Goal: Transaction & Acquisition: Obtain resource

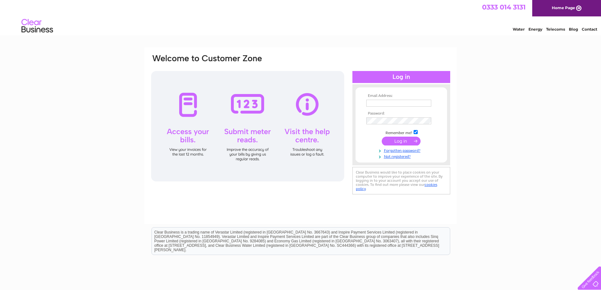
type input "[PERSON_NAME][EMAIL_ADDRESS][DOMAIN_NAME]"
click at [395, 143] on input "submit" at bounding box center [401, 141] width 39 height 9
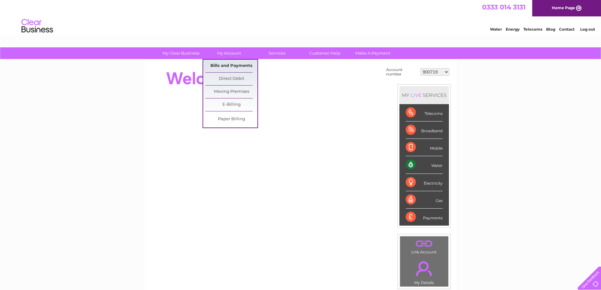
click at [232, 64] on link "Bills and Payments" at bounding box center [231, 66] width 52 height 13
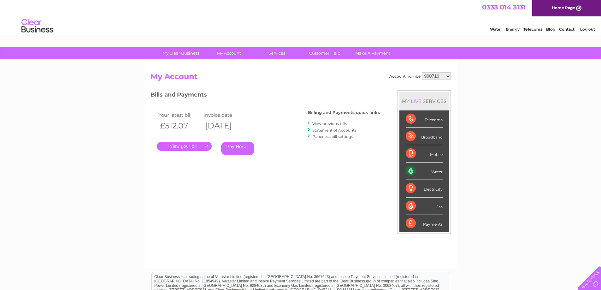
click at [190, 145] on link "." at bounding box center [184, 146] width 55 height 9
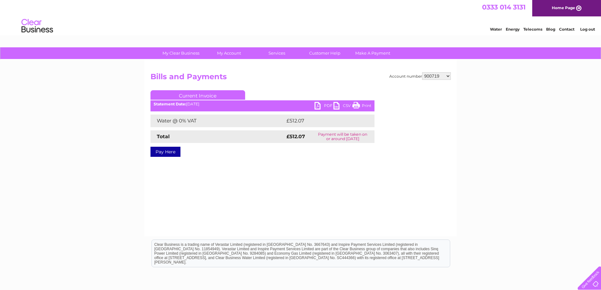
click at [327, 105] on link "PDF" at bounding box center [323, 106] width 19 height 9
click at [447, 74] on select "900719 900720 900721 900722 900724 907163 917749 919306 921360 928449 931316 93…" at bounding box center [436, 76] width 29 height 8
select select "900720"
click at [422, 72] on select "900719 900720 900721 900722 900724 907163 917749 919306 921360 928449 931316 93…" at bounding box center [436, 76] width 29 height 8
click at [328, 104] on link "PDF" at bounding box center [323, 106] width 19 height 9
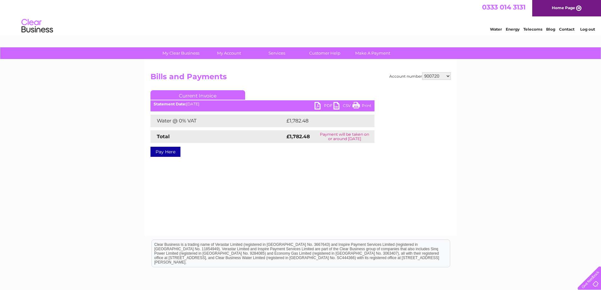
click at [450, 76] on select "900719 900720 900721 900722 900724 907163 917749 919306 921360 928449 931316 93…" at bounding box center [436, 76] width 29 height 8
select select "900721"
click at [422, 72] on select "900719 900720 900721 900722 900724 907163 917749 919306 921360 928449 931316 93…" at bounding box center [436, 76] width 29 height 8
click at [327, 105] on link "PDF" at bounding box center [323, 106] width 19 height 9
click at [448, 74] on select "900719 900720 900721 900722 900724 907163 917749 919306 921360 928449 931316 93…" at bounding box center [436, 76] width 29 height 8
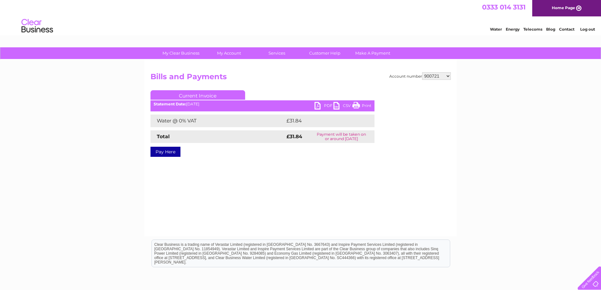
select select "900724"
click at [422, 72] on select "900719 900720 900721 900722 900724 907163 917749 919306 921360 928449 931316 93…" at bounding box center [436, 76] width 29 height 8
click at [447, 76] on select "900719 900720 900721 900722 900724 907163 917749 919306 921360 928449 931316 93…" at bounding box center [436, 76] width 29 height 8
select select "907163"
click at [422, 72] on select "900719 900720 900721 900722 900724 907163 917749 919306 921360 928449 931316 93…" at bounding box center [436, 76] width 29 height 8
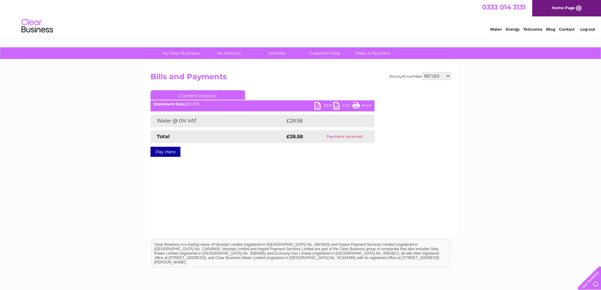
click at [448, 76] on select "900719 900720 900721 900722 900724 907163 917749 919306 921360 928449 931316 93…" at bounding box center [436, 76] width 29 height 8
select select "917749"
click at [422, 72] on select "900719 900720 900721 900722 900724 907163 917749 919306 921360 928449 931316 93…" at bounding box center [436, 76] width 29 height 8
click at [328, 107] on link "PDF" at bounding box center [323, 106] width 19 height 9
click at [447, 76] on select "900719 900720 900721 900722 900724 907163 917749 919306 921360 928449 931316 93…" at bounding box center [436, 76] width 29 height 8
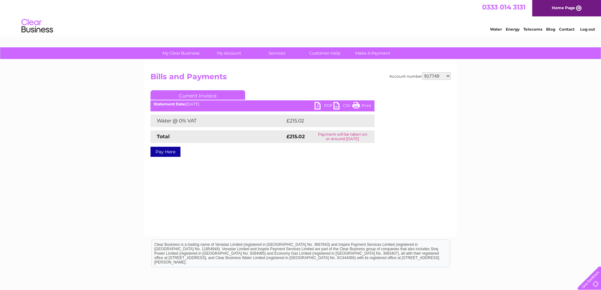
select select "919306"
click at [422, 72] on select "900719 900720 900721 900722 900724 907163 917749 919306 921360 928449 931316 93…" at bounding box center [436, 76] width 29 height 8
click at [447, 76] on select "900719 900720 900721 900722 900724 907163 917749 919306 921360 928449 931316 93…" at bounding box center [436, 76] width 29 height 8
select select "921360"
click at [422, 72] on select "900719 900720 900721 900722 900724 907163 917749 919306 921360 928449 931316 93…" at bounding box center [436, 76] width 29 height 8
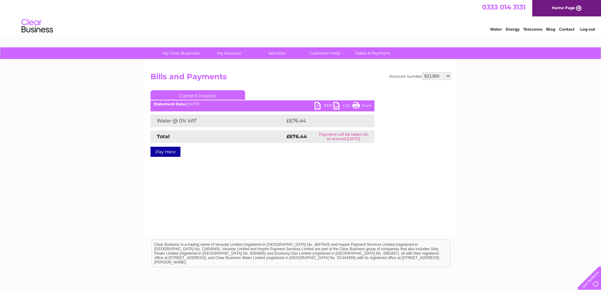
click at [330, 105] on link "PDF" at bounding box center [323, 106] width 19 height 9
click at [446, 76] on select "900719 900720 900721 900722 900724 907163 917749 919306 921360 928449 931316 93…" at bounding box center [436, 76] width 29 height 8
select select "928449"
click at [422, 72] on select "900719 900720 900721 900722 900724 907163 917749 919306 921360 928449 931316 93…" at bounding box center [436, 76] width 29 height 8
click at [447, 76] on select "900719 900720 900721 900722 900724 907163 917749 919306 921360 928449 931316 93…" at bounding box center [436, 76] width 29 height 8
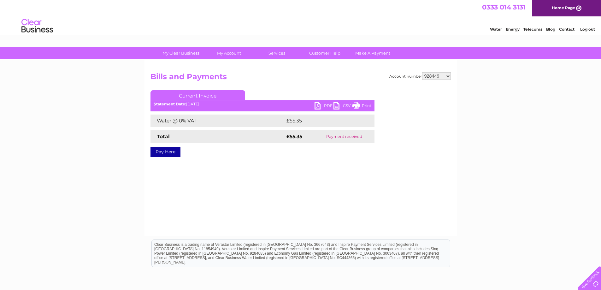
select select "931316"
click at [422, 72] on select "900719 900720 900721 900722 900724 907163 917749 919306 921360 928449 931316 93…" at bounding box center [436, 76] width 29 height 8
click at [447, 76] on select "900719 900720 900721 900722 900724 907163 917749 919306 921360 928449 931316 93…" at bounding box center [436, 76] width 29 height 8
select select "932019"
click at [422, 72] on select "900719 900720 900721 900722 900724 907163 917749 919306 921360 928449 931316 93…" at bounding box center [436, 76] width 29 height 8
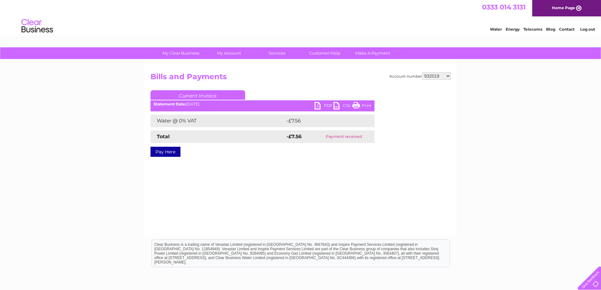
drag, startPoint x: 448, startPoint y: 76, endPoint x: 449, endPoint y: 79, distance: 3.6
click at [448, 76] on select "900719 900720 900721 900722 900724 907163 917749 919306 921360 928449 931316 93…" at bounding box center [436, 76] width 29 height 8
select select "939302"
click at [422, 72] on select "900719 900720 900721 900722 900724 907163 917749 919306 921360 928449 931316 93…" at bounding box center [436, 76] width 29 height 8
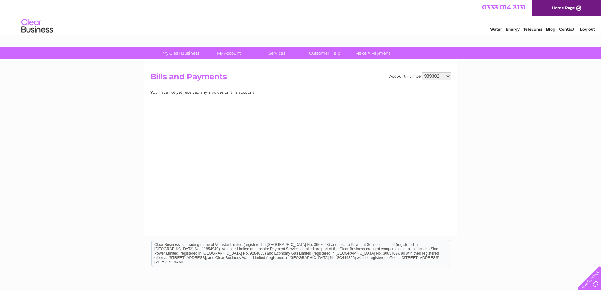
click at [448, 77] on select "900719 900720 900721 900722 900724 907163 917749 919306 921360 928449 931316 93…" at bounding box center [436, 76] width 29 height 8
select select "942209"
click at [422, 72] on select "900719 900720 900721 900722 900724 907163 917749 919306 921360 928449 931316 93…" at bounding box center [436, 76] width 29 height 8
click at [449, 74] on select "900719 900720 900721 900722 900724 907163 917749 919306 921360 928449 931316 93…" at bounding box center [436, 76] width 29 height 8
select select "942213"
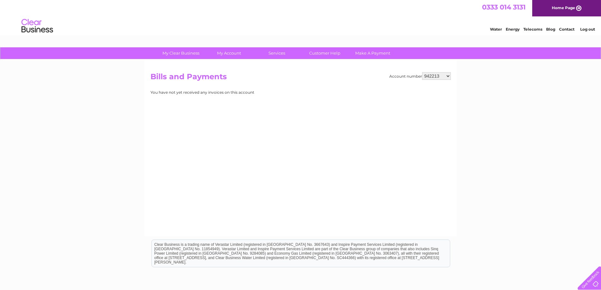
click at [422, 72] on select "900719 900720 900721 900722 900724 907163 917749 919306 921360 928449 931316 93…" at bounding box center [436, 76] width 29 height 8
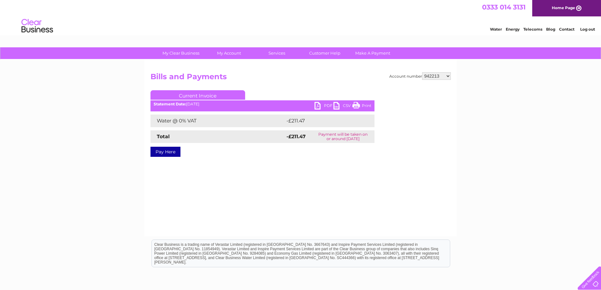
click at [326, 104] on link "PDF" at bounding box center [323, 106] width 19 height 9
click at [448, 73] on select "900719 900720 900721 900722 900724 907163 917749 919306 921360 928449 931316 93…" at bounding box center [436, 76] width 29 height 8
select select "942854"
click at [422, 72] on select "900719 900720 900721 900722 900724 907163 917749 919306 921360 928449 931316 93…" at bounding box center [436, 76] width 29 height 8
drag, startPoint x: 449, startPoint y: 76, endPoint x: 447, endPoint y: 79, distance: 3.2
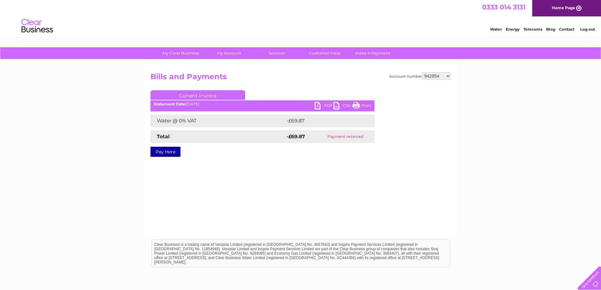
click at [449, 76] on select "900719 900720 900721 900722 900724 907163 917749 919306 921360 928449 931316 93…" at bounding box center [436, 76] width 29 height 8
select select "951531"
click at [422, 72] on select "900719 900720 900721 900722 900724 907163 917749 919306 921360 928449 931316 93…" at bounding box center [436, 76] width 29 height 8
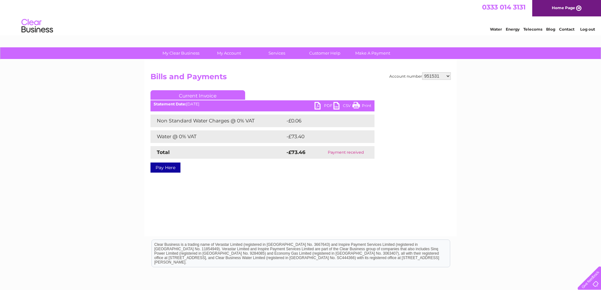
click at [448, 77] on select "900719 900720 900721 900722 900724 907163 917749 919306 921360 928449 931316 93…" at bounding box center [436, 76] width 29 height 8
select select "973459"
click at [422, 72] on select "900719 900720 900721 900722 900724 907163 917749 919306 921360 928449 931316 93…" at bounding box center [436, 76] width 29 height 8
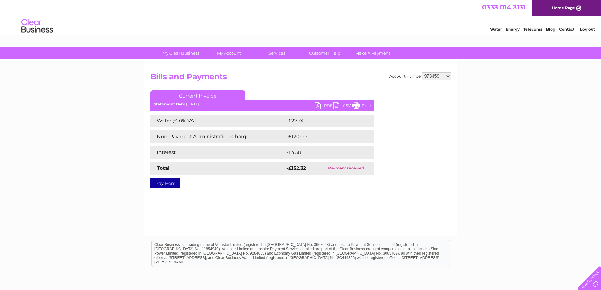
drag, startPoint x: 449, startPoint y: 76, endPoint x: 448, endPoint y: 79, distance: 3.5
click at [449, 76] on select "900719 900720 900721 900722 900724 907163 917749 919306 921360 928449 931316 93…" at bounding box center [436, 76] width 29 height 8
select select "990180"
click at [422, 72] on select "900719 900720 900721 900722 900724 907163 917749 919306 921360 928449 931316 93…" at bounding box center [436, 76] width 29 height 8
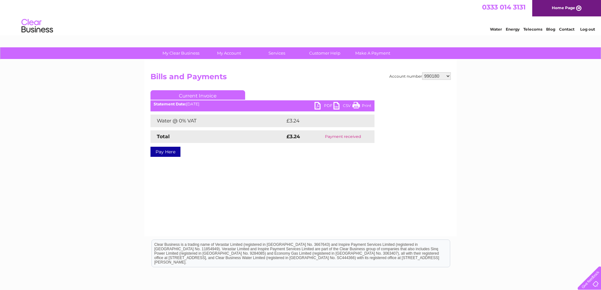
click at [450, 76] on select "900719 900720 900721 900722 900724 907163 917749 919306 921360 928449 931316 93…" at bounding box center [436, 76] width 29 height 8
select select "1083845"
click at [422, 72] on select "900719 900720 900721 900722 900724 907163 917749 919306 921360 928449 931316 93…" at bounding box center [436, 76] width 29 height 8
click at [447, 75] on select "900719 900720 900721 900722 900724 907163 917749 919306 921360 928449 931316 93…" at bounding box center [436, 76] width 29 height 8
select select "1095736"
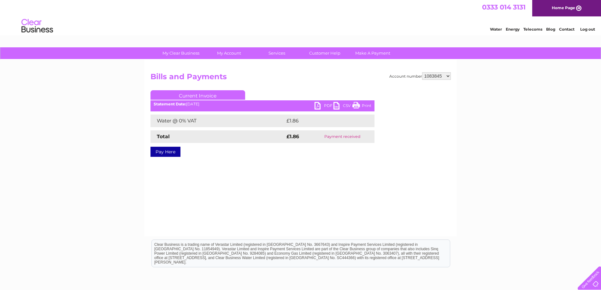
click at [422, 72] on select "900719 900720 900721 900722 900724 907163 917749 919306 921360 928449 931316 93…" at bounding box center [436, 76] width 29 height 8
click at [448, 77] on select "900719 900720 900721 900722 900724 907163 917749 919306 921360 928449 931316 93…" at bounding box center [436, 76] width 29 height 8
select select "1101651"
click at [422, 72] on select "900719 900720 900721 900722 900724 907163 917749 919306 921360 928449 931316 93…" at bounding box center [436, 76] width 29 height 8
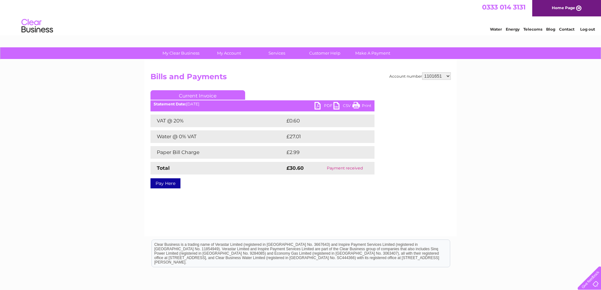
click at [447, 76] on select "900719 900720 900721 900722 900724 907163 917749 919306 921360 928449 931316 93…" at bounding box center [436, 76] width 29 height 8
select select "1101654"
click at [422, 72] on select "900719 900720 900721 900722 900724 907163 917749 919306 921360 928449 931316 93…" at bounding box center [436, 76] width 29 height 8
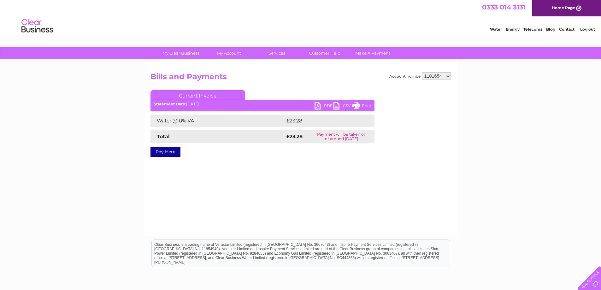
click at [329, 106] on link "PDF" at bounding box center [323, 106] width 19 height 9
click at [451, 78] on div "Account number 900719 900720 900721 900722 900724 907163 917749 919306 921360 9…" at bounding box center [300, 148] width 312 height 177
drag, startPoint x: 448, startPoint y: 76, endPoint x: 448, endPoint y: 79, distance: 3.5
click at [448, 76] on select "900719 900720 900721 900722 900724 907163 917749 919306 921360 928449 931316 93…" at bounding box center [436, 76] width 29 height 8
select select "1104201"
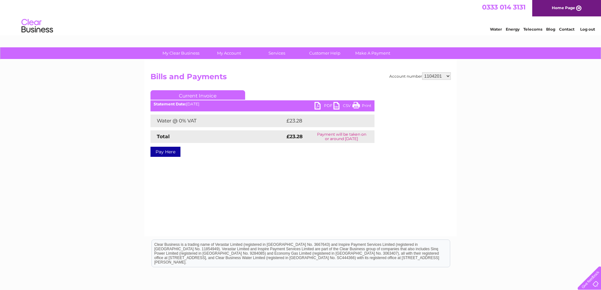
click at [422, 72] on select "900719 900720 900721 900722 900724 907163 917749 919306 921360 928449 931316 93…" at bounding box center [436, 76] width 29 height 8
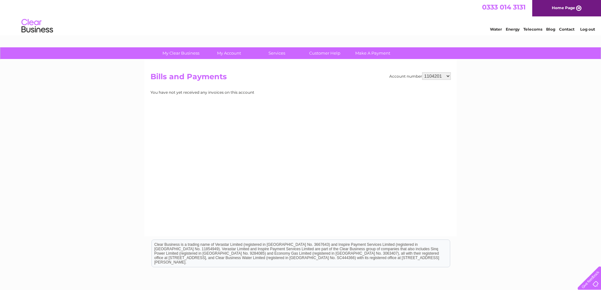
drag, startPoint x: 447, startPoint y: 76, endPoint x: 447, endPoint y: 79, distance: 3.5
click at [447, 76] on select "900719 900720 900721 900722 900724 907163 917749 919306 921360 928449 931316 93…" at bounding box center [436, 76] width 29 height 8
select select "1112546"
click at [422, 72] on select "900719 900720 900721 900722 900724 907163 917749 919306 921360 928449 931316 93…" at bounding box center [436, 76] width 29 height 8
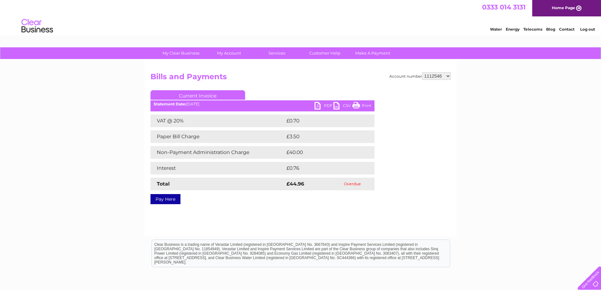
click at [448, 77] on select "900719 900720 900721 900722 900724 907163 917749 919306 921360 928449 931316 93…" at bounding box center [436, 76] width 29 height 8
select select "1119978"
click at [422, 72] on select "900719 900720 900721 900722 900724 907163 917749 919306 921360 928449 931316 93…" at bounding box center [436, 76] width 29 height 8
click at [447, 76] on select "900719 900720 900721 900722 900724 907163 917749 919306 921360 928449 931316 93…" at bounding box center [436, 76] width 29 height 8
select select "1124796"
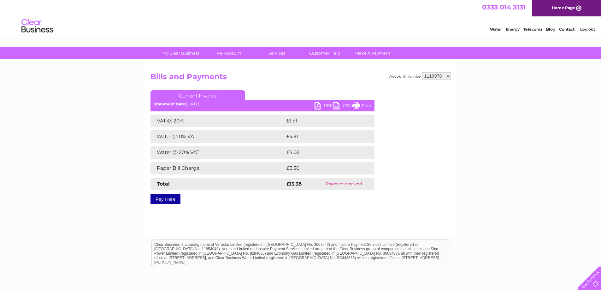
click at [422, 72] on select "900719 900720 900721 900722 900724 907163 917749 919306 921360 928449 931316 93…" at bounding box center [436, 76] width 29 height 8
drag, startPoint x: 446, startPoint y: 76, endPoint x: 451, endPoint y: 88, distance: 13.1
click at [446, 76] on select "900719 900720 900721 900722 900724 907163 917749 919306 921360 928449 931316 93…" at bounding box center [436, 76] width 29 height 8
select select "1145470"
click at [422, 72] on select "900719 900720 900721 900722 900724 907163 917749 919306 921360 928449 931316 93…" at bounding box center [436, 76] width 29 height 8
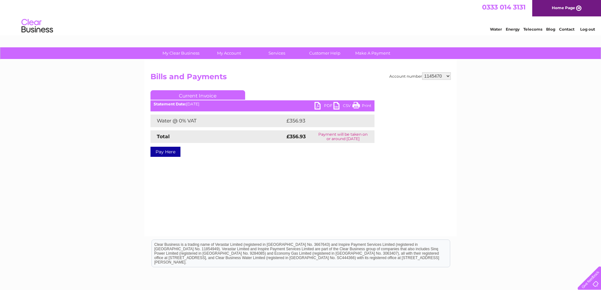
click at [329, 104] on link "PDF" at bounding box center [323, 106] width 19 height 9
click at [448, 76] on select "900719 900720 900721 900722 900724 907163 917749 919306 921360 928449 931316 93…" at bounding box center [436, 76] width 29 height 8
select select "1145594"
click at [422, 72] on select "900719 900720 900721 900722 900724 907163 917749 919306 921360 928449 931316 93…" at bounding box center [436, 76] width 29 height 8
click at [325, 107] on link "PDF" at bounding box center [323, 106] width 19 height 9
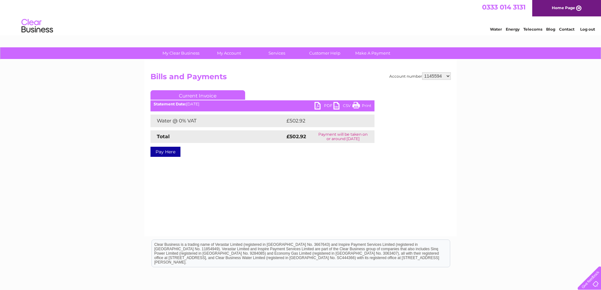
click at [447, 76] on select "900719 900720 900721 900722 900724 907163 917749 919306 921360 928449 931316 93…" at bounding box center [436, 76] width 29 height 8
select select "1145598"
click at [422, 72] on select "900719 900720 900721 900722 900724 907163 917749 919306 921360 928449 931316 93…" at bounding box center [436, 76] width 29 height 8
click at [329, 106] on link "PDF" at bounding box center [323, 106] width 19 height 9
click at [448, 77] on select "900719 900720 900721 900722 900724 907163 917749 919306 921360 928449 931316 93…" at bounding box center [436, 76] width 29 height 8
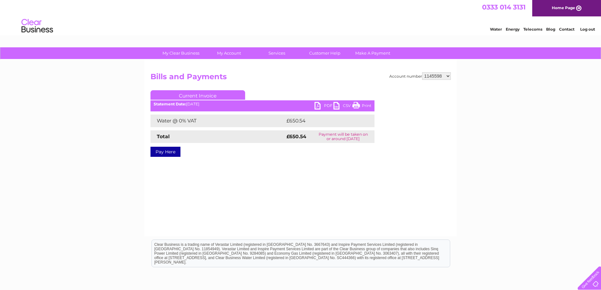
select select "30272684"
click at [422, 72] on select "900719 900720 900721 900722 900724 907163 917749 919306 921360 928449 931316 93…" at bounding box center [436, 76] width 29 height 8
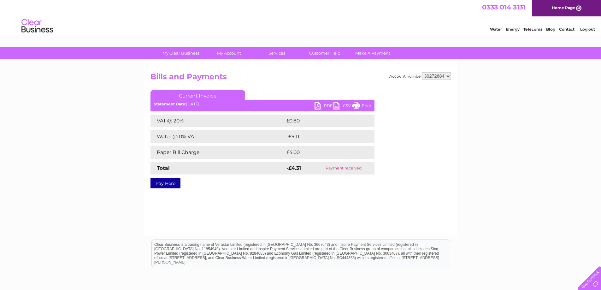
click at [449, 76] on select "900719 900720 900721 900722 900724 907163 917749 919306 921360 928449 931316 93…" at bounding box center [436, 76] width 29 height 8
select select "30284149"
click at [422, 72] on select "900719 900720 900721 900722 900724 907163 917749 919306 921360 928449 931316 93…" at bounding box center [436, 76] width 29 height 8
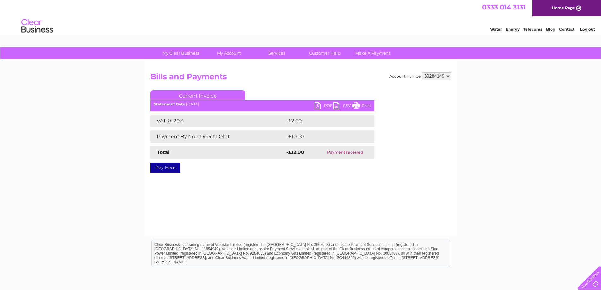
click at [446, 72] on select "900719 900720 900721 900722 900724 907163 917749 919306 921360 928449 931316 93…" at bounding box center [436, 76] width 29 height 8
select select "30297266"
click at [422, 72] on select "900719 900720 900721 900722 900724 907163 917749 919306 921360 928449 931316 93…" at bounding box center [436, 76] width 29 height 8
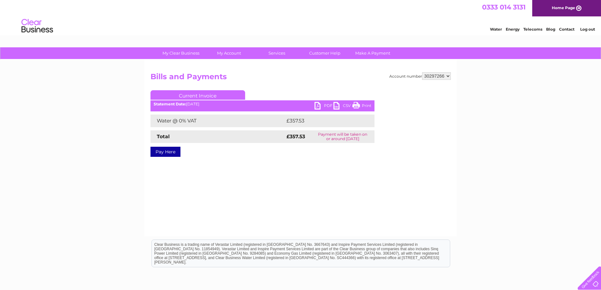
click at [329, 105] on link "PDF" at bounding box center [323, 106] width 19 height 9
click at [450, 76] on select "900719 900720 900721 900722 900724 907163 917749 919306 921360 928449 931316 93…" at bounding box center [436, 76] width 29 height 8
select select "30323304"
click at [422, 72] on select "900719 900720 900721 900722 900724 907163 917749 919306 921360 928449 931316 93…" at bounding box center [436, 76] width 29 height 8
click at [324, 105] on link "PDF" at bounding box center [323, 106] width 19 height 9
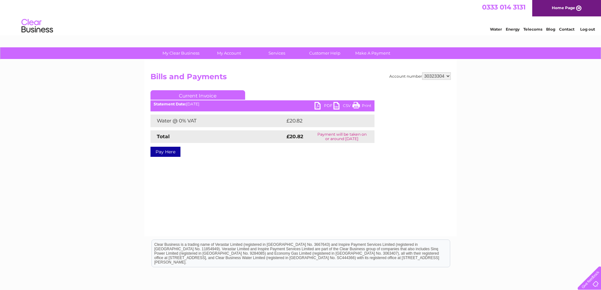
click at [585, 29] on link "Log out" at bounding box center [587, 29] width 15 height 5
